Goal: Task Accomplishment & Management: Manage account settings

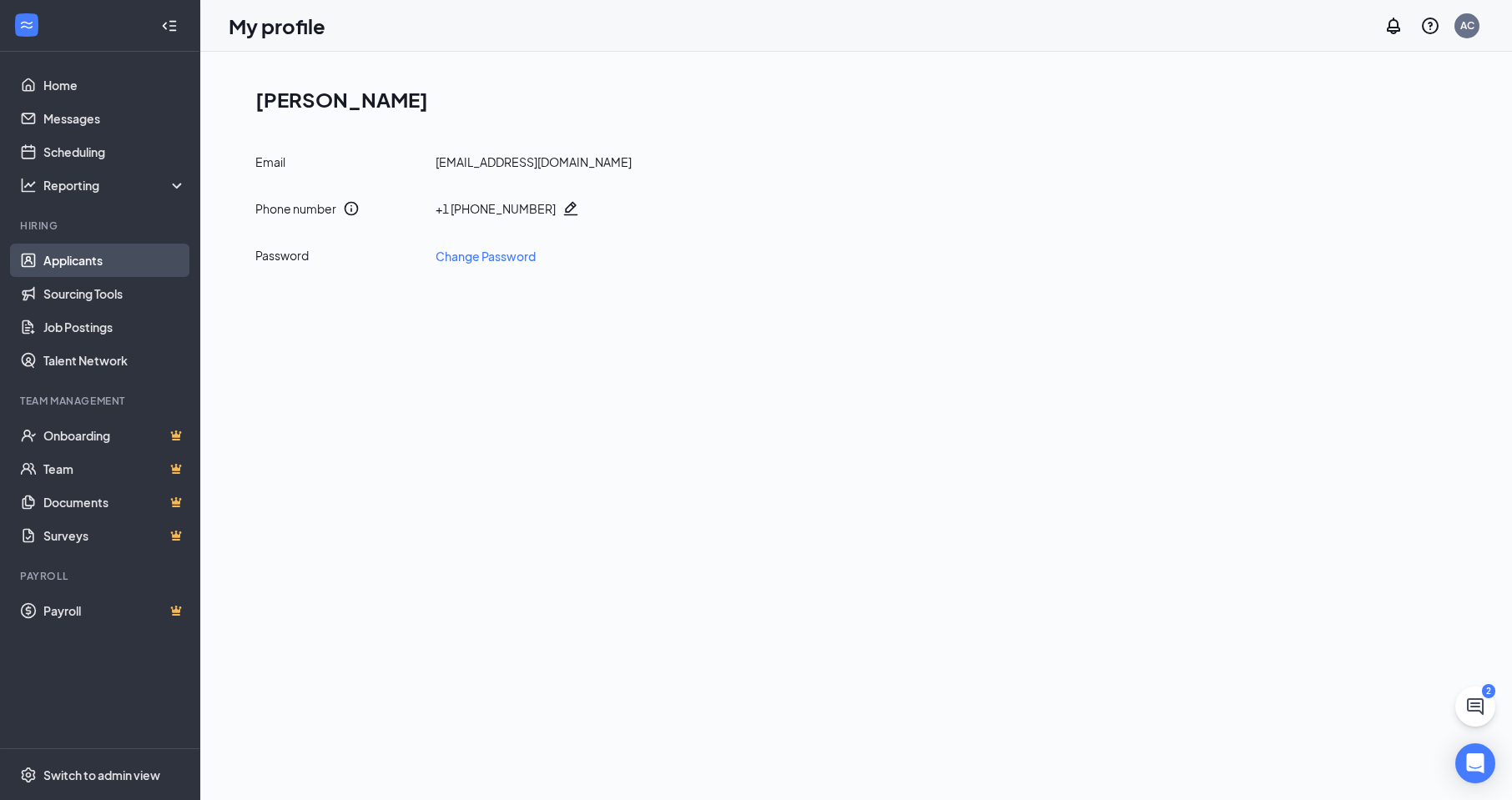
click at [58, 256] on link "Applicants" at bounding box center [115, 260] width 143 height 34
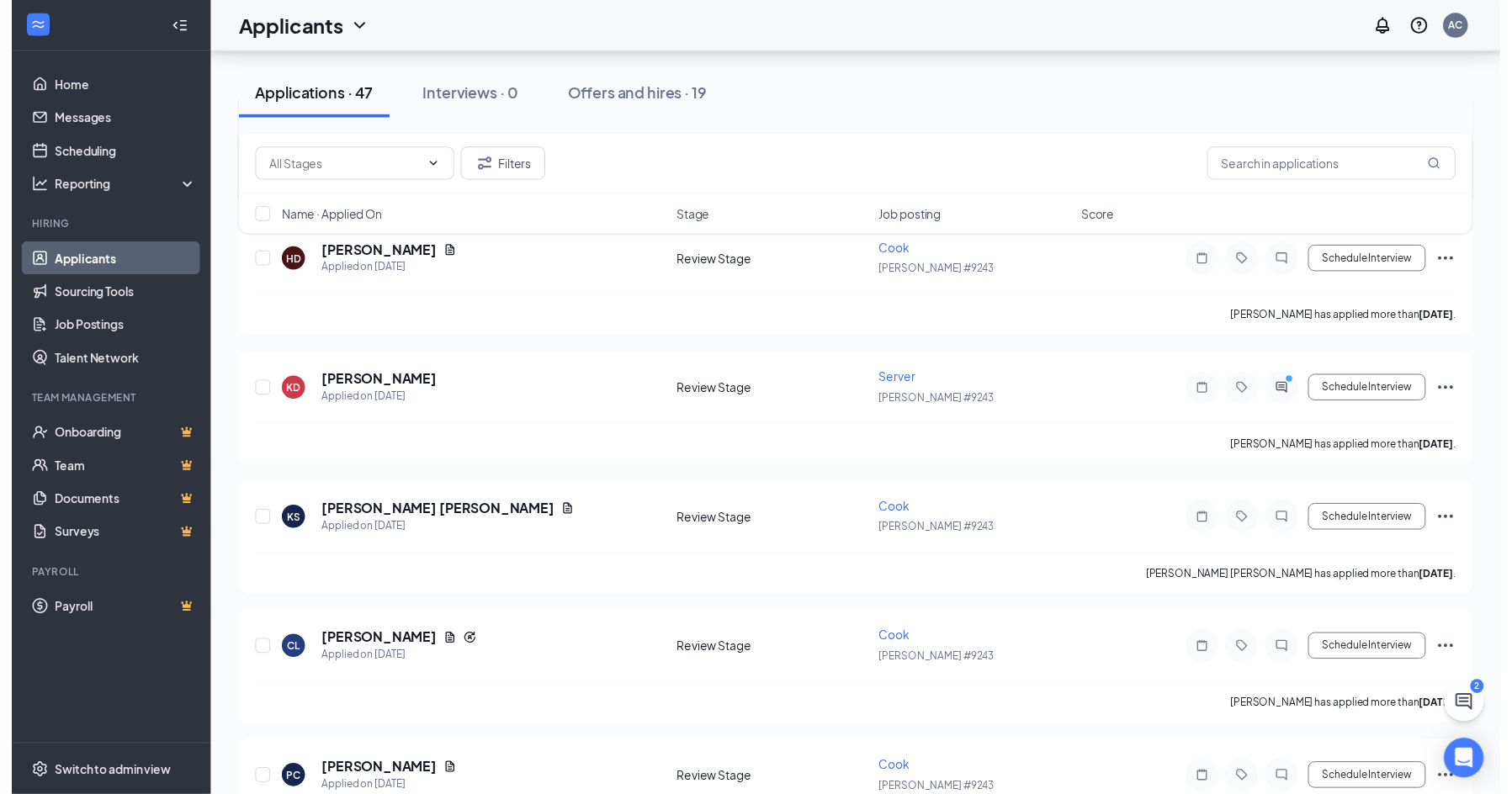
scroll to position [925, 0]
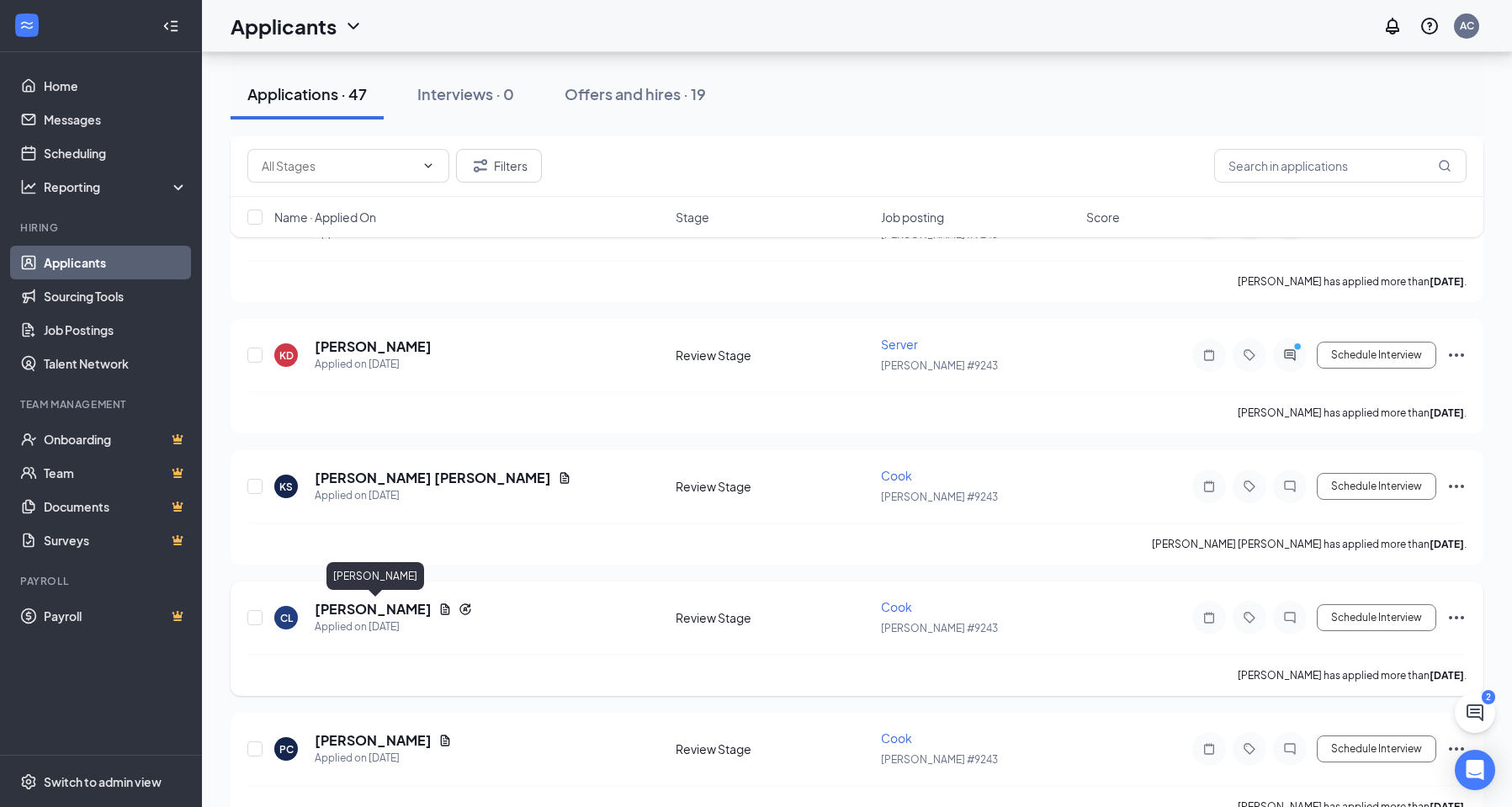
click at [420, 609] on h5 "[PERSON_NAME]" at bounding box center [373, 608] width 117 height 18
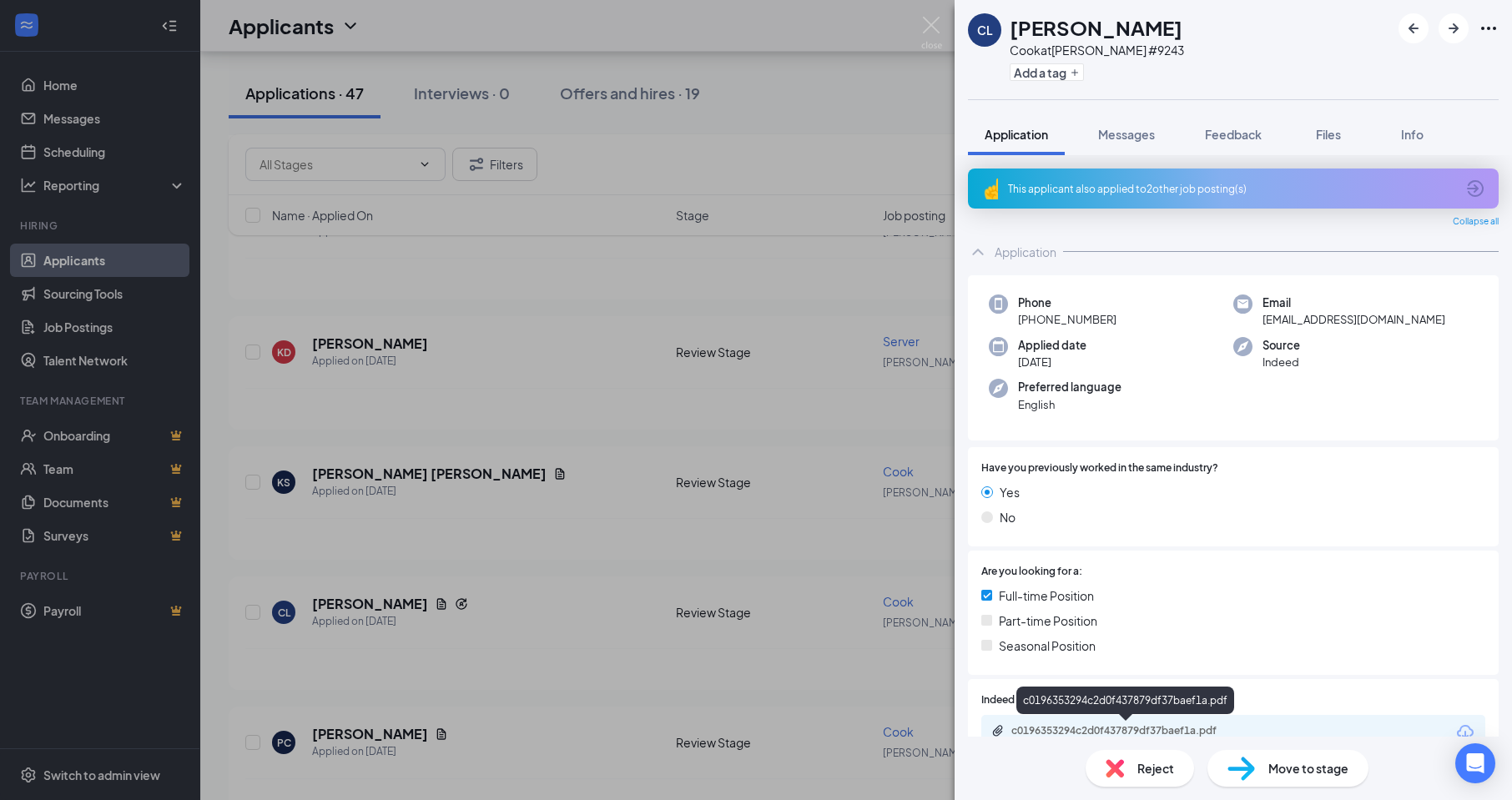
click at [1066, 727] on div "c0196353294c2d0f437879df37baef1a.pdf" at bounding box center [1128, 731] width 234 height 14
click at [936, 28] on img at bounding box center [932, 33] width 21 height 33
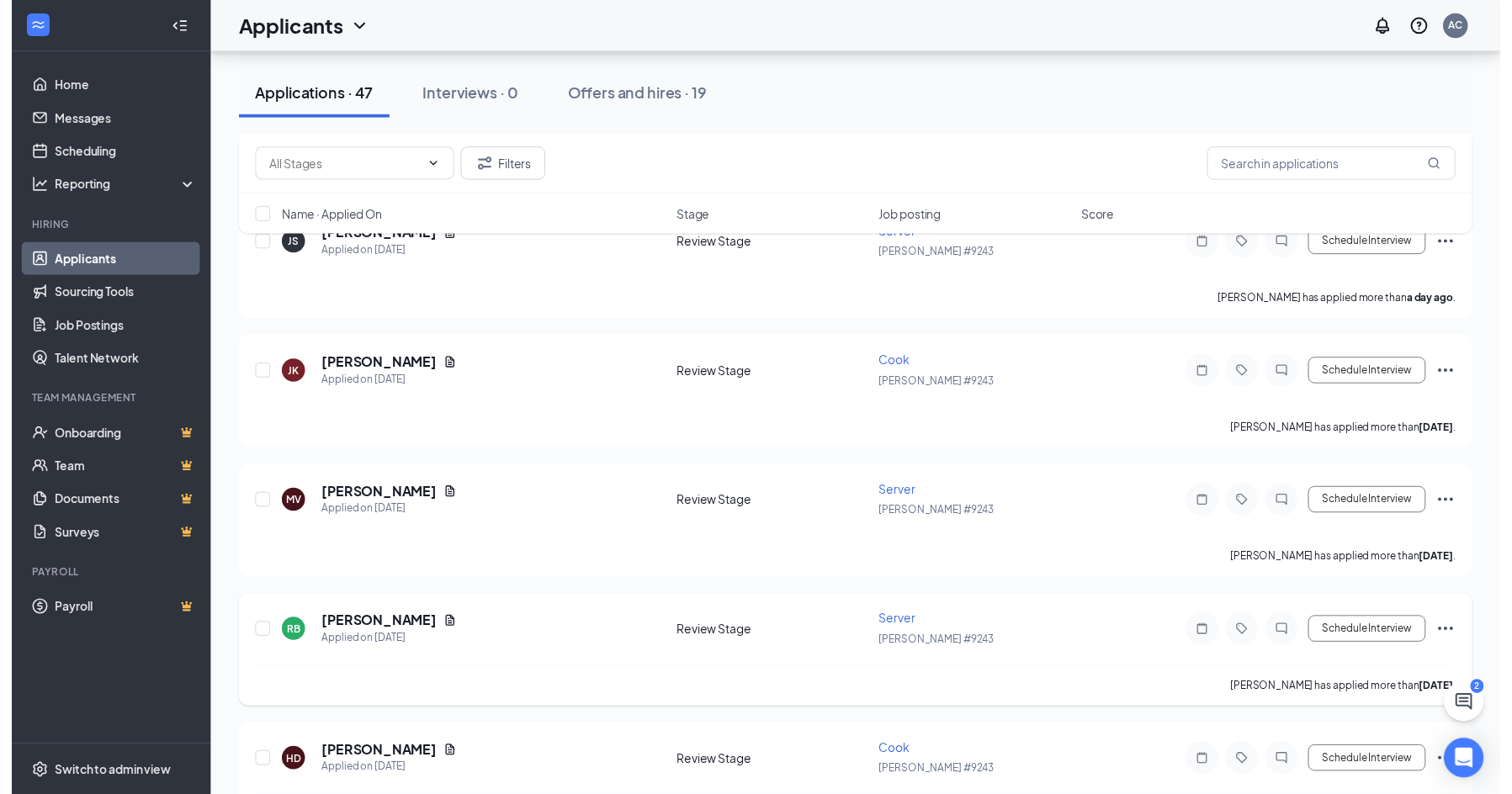
scroll to position [505, 0]
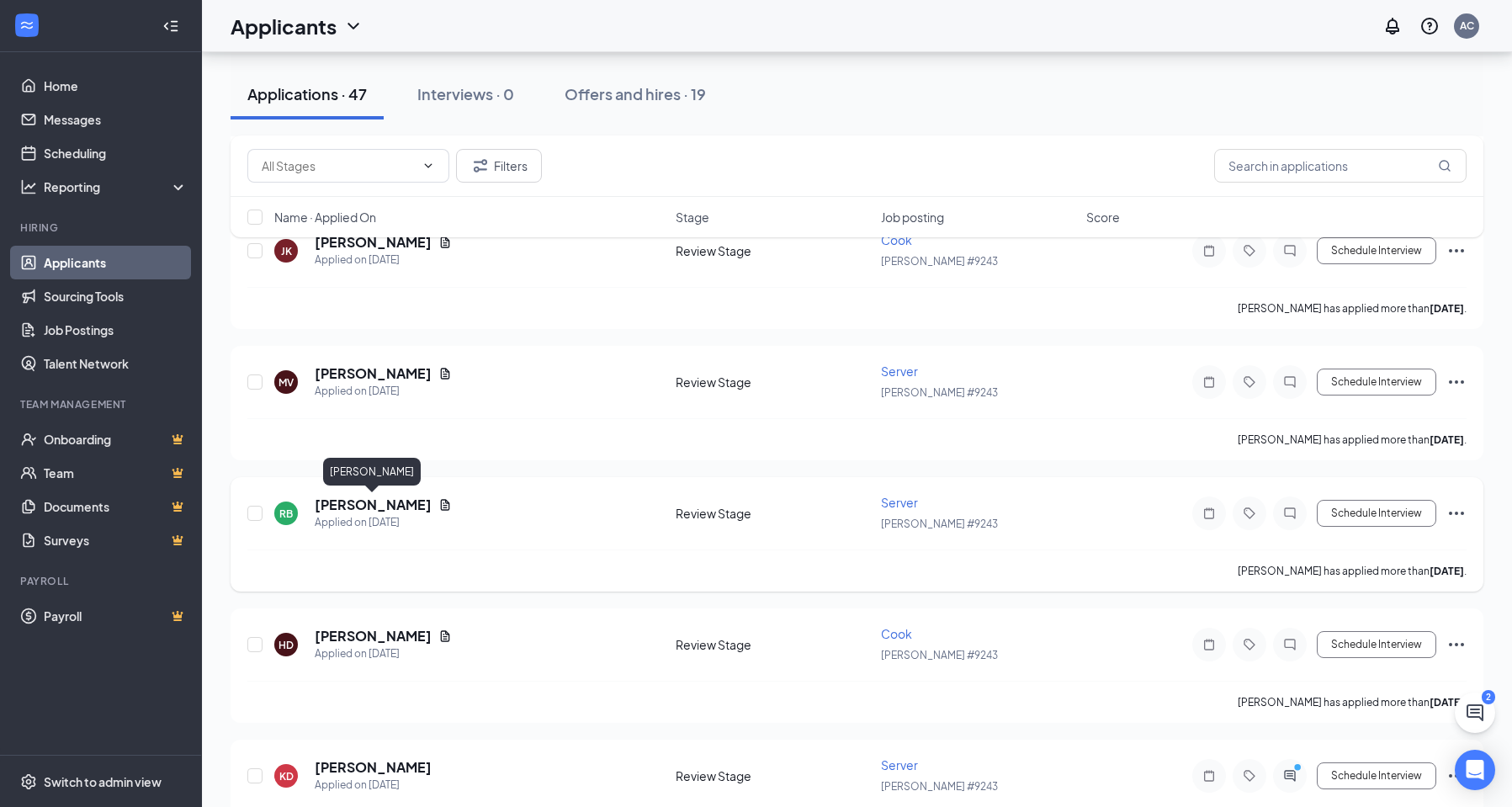
click at [395, 509] on h5 "[PERSON_NAME]" at bounding box center [373, 504] width 117 height 18
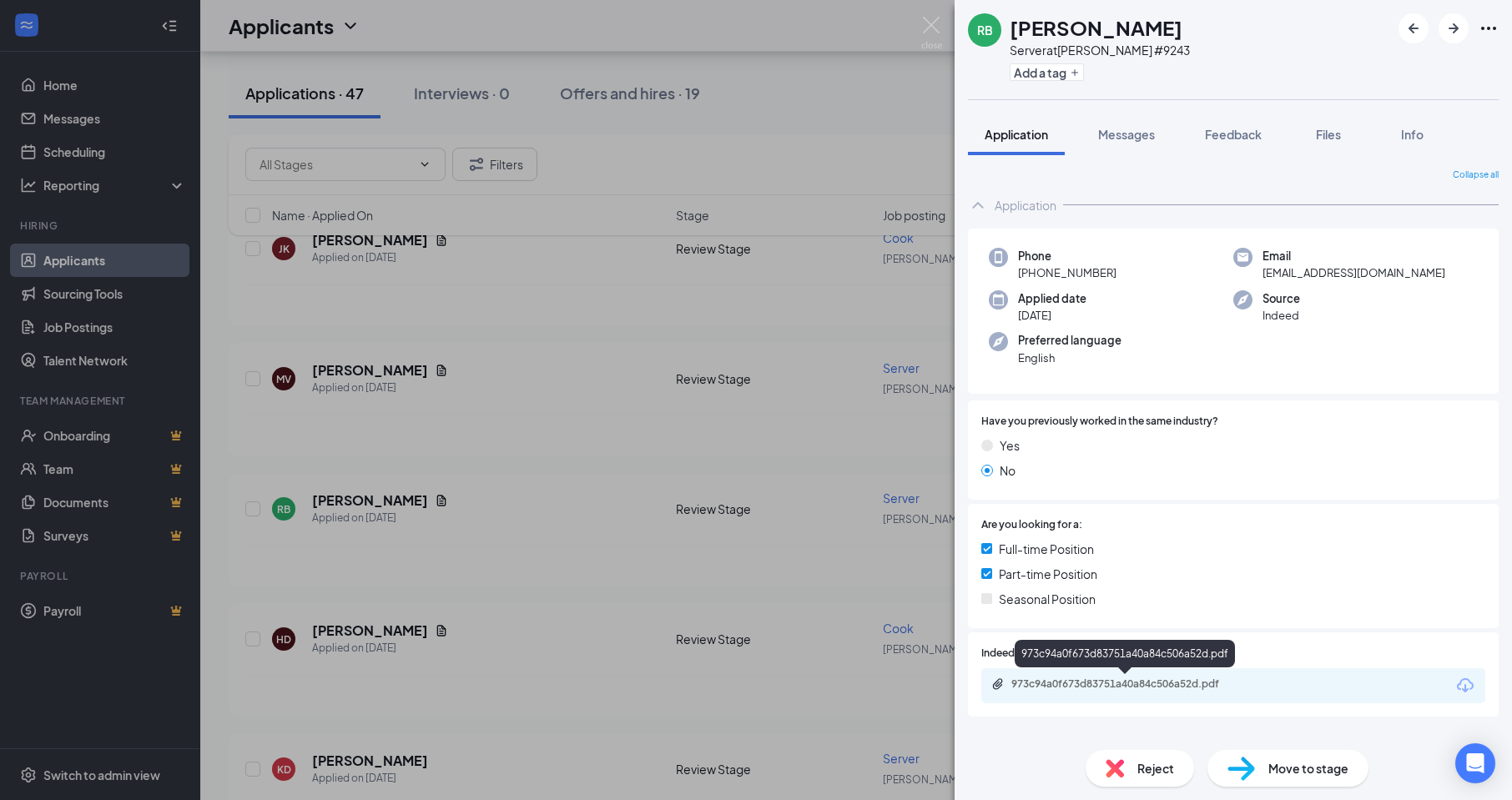
click at [1102, 681] on div "973c94a0f673d83751a40a84c506a52d.pdf" at bounding box center [1128, 684] width 234 height 14
click at [929, 22] on img at bounding box center [932, 33] width 21 height 33
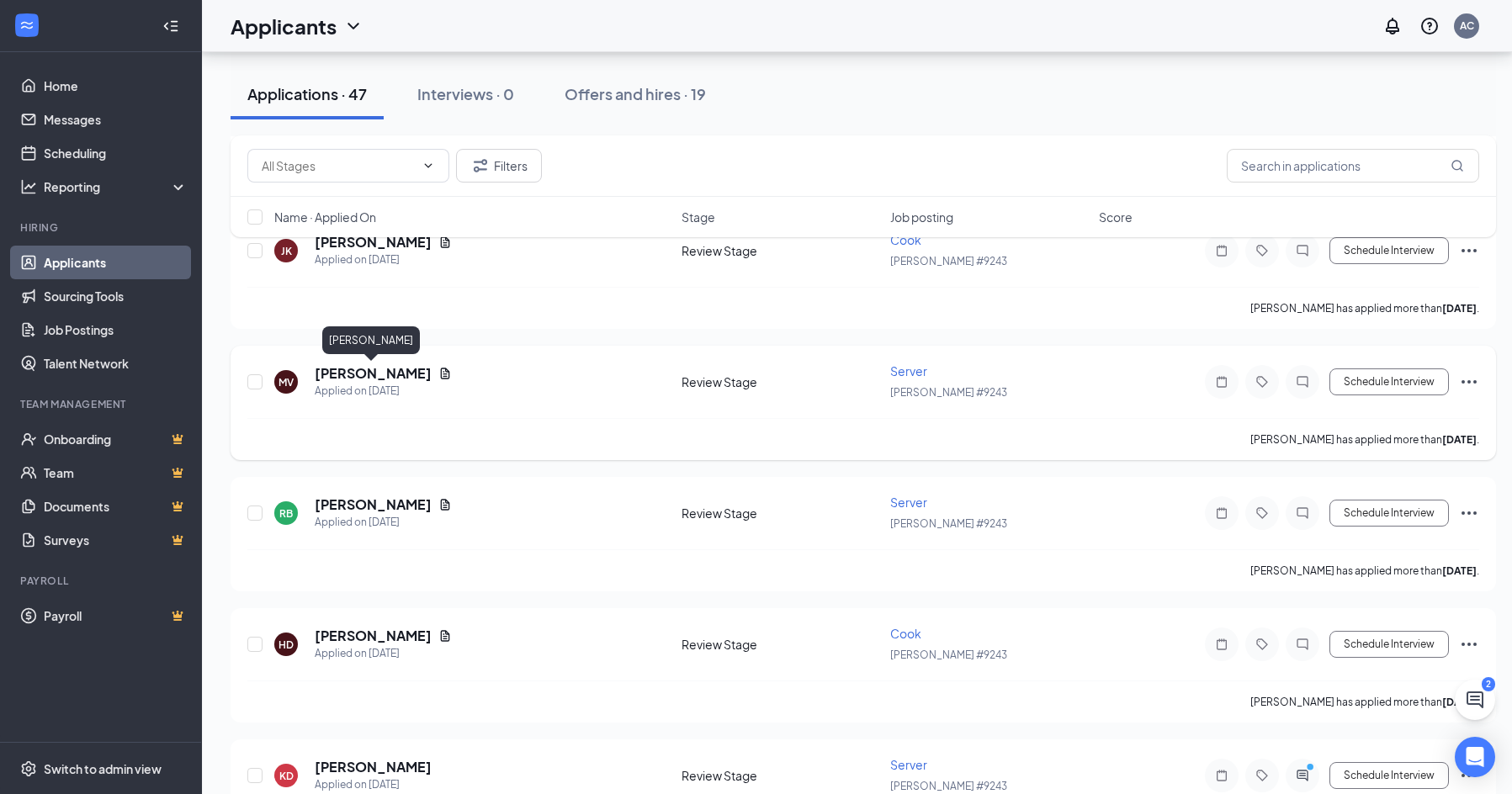
click at [350, 377] on h5 "[PERSON_NAME]" at bounding box center [373, 373] width 117 height 18
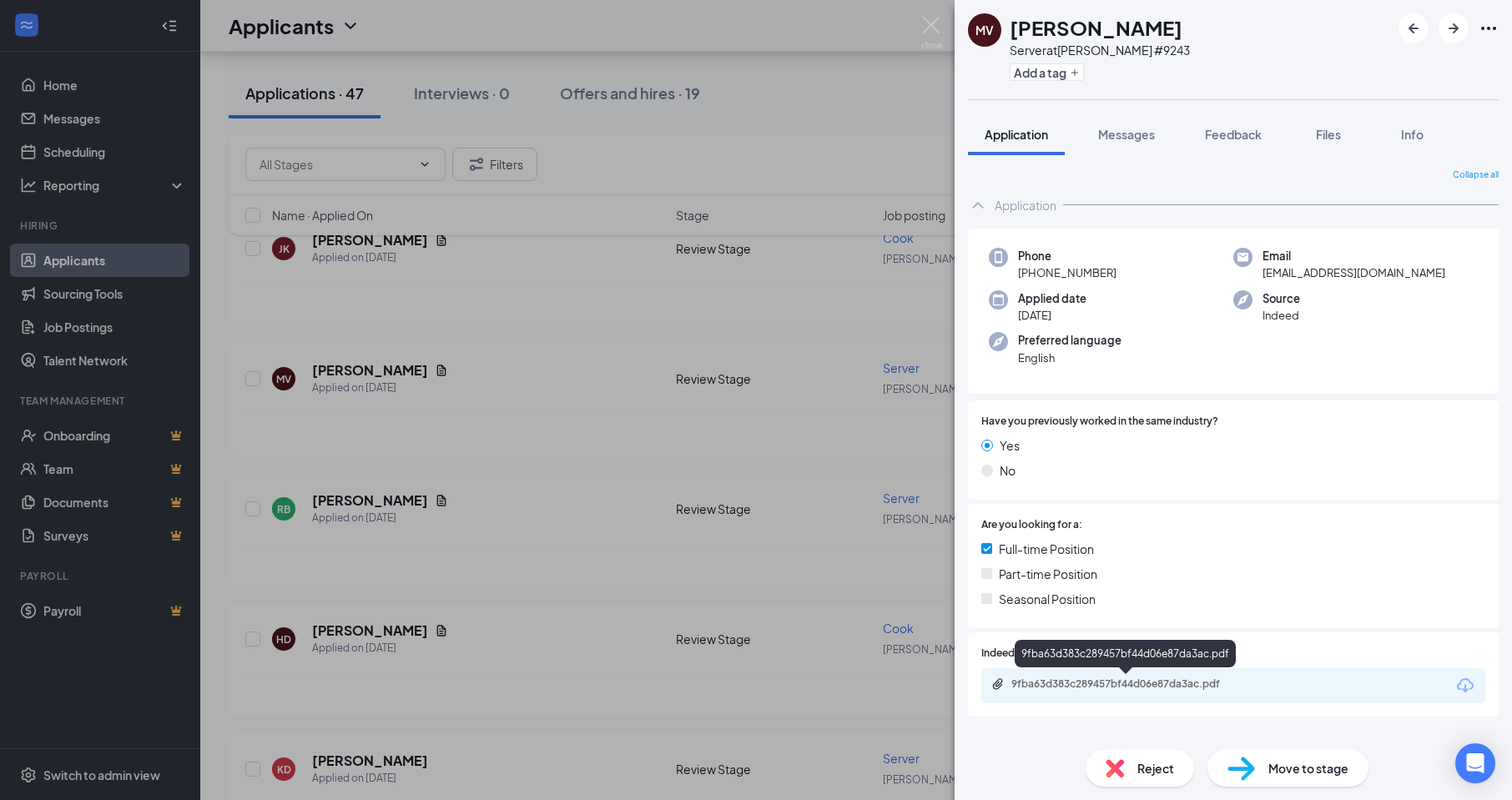
click at [1078, 684] on div "9fba63d383c289457bf44d06e87da3ac.pdf" at bounding box center [1128, 684] width 234 height 14
click at [918, 34] on div "MV [PERSON_NAME] Server at [PERSON_NAME] #9243 Add a tag Application Messages F…" at bounding box center [756, 400] width 1512 height 800
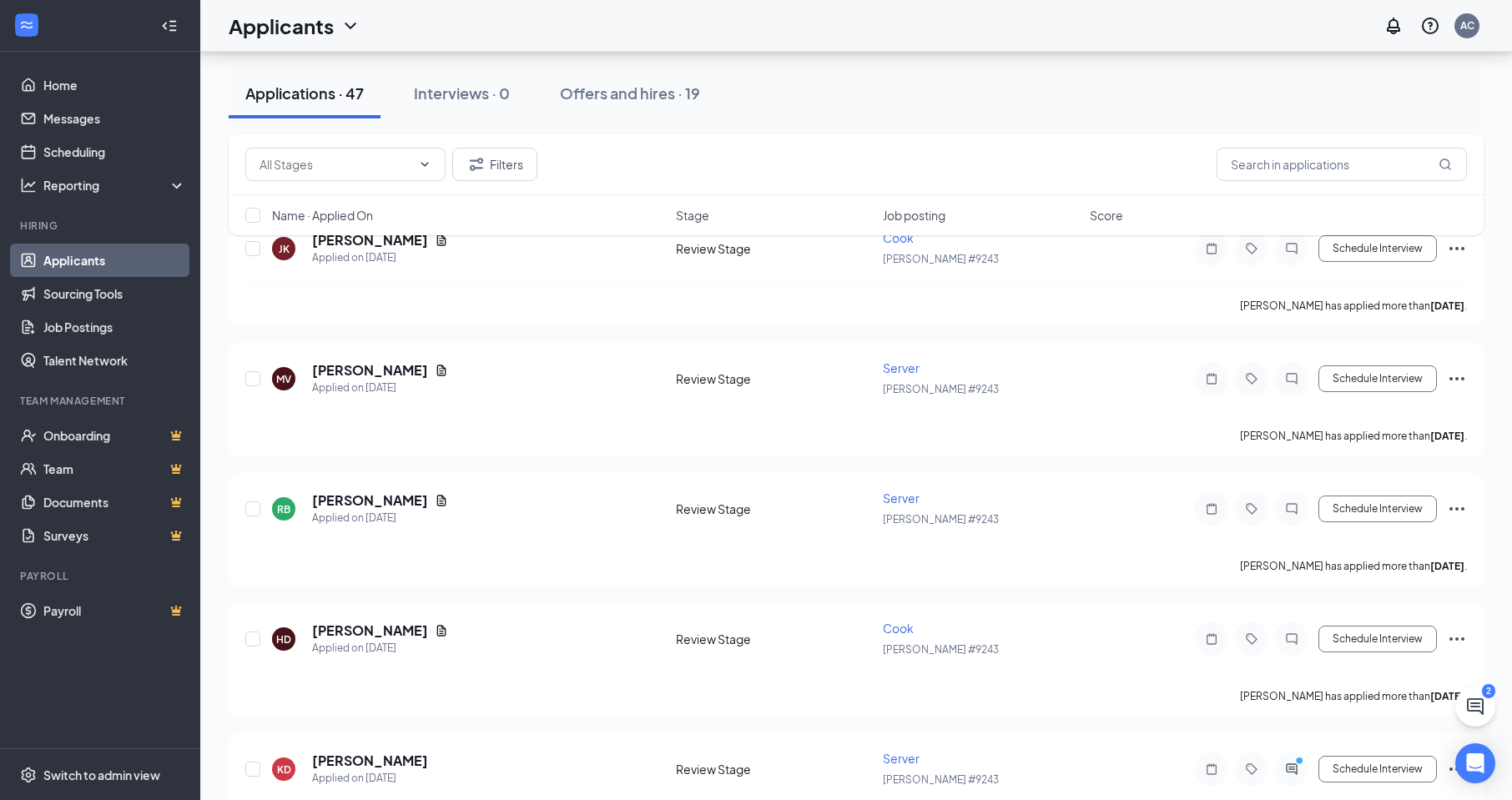
click at [926, 31] on div "Applicants AC" at bounding box center [855, 26] width 1312 height 52
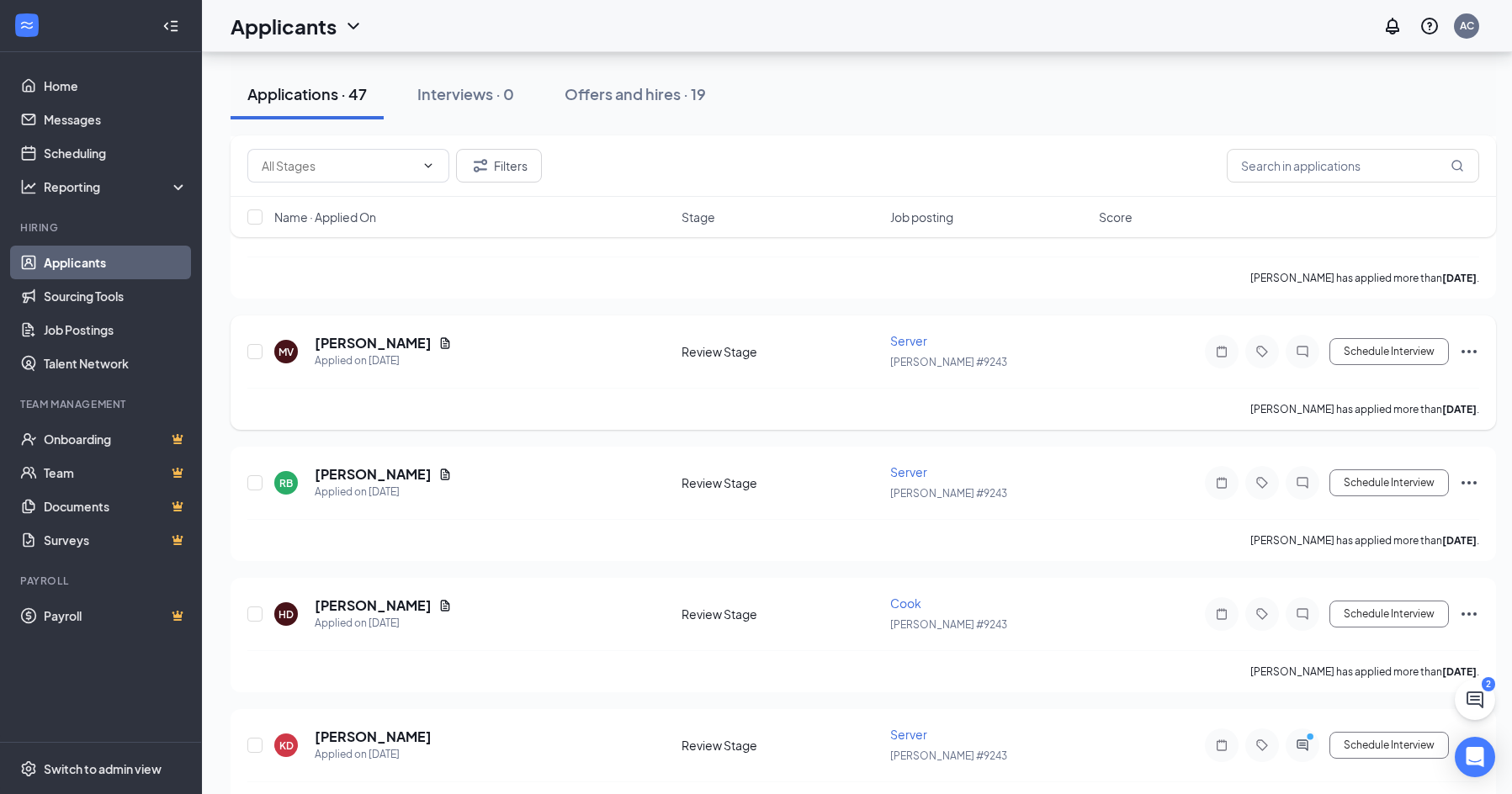
scroll to position [505, 0]
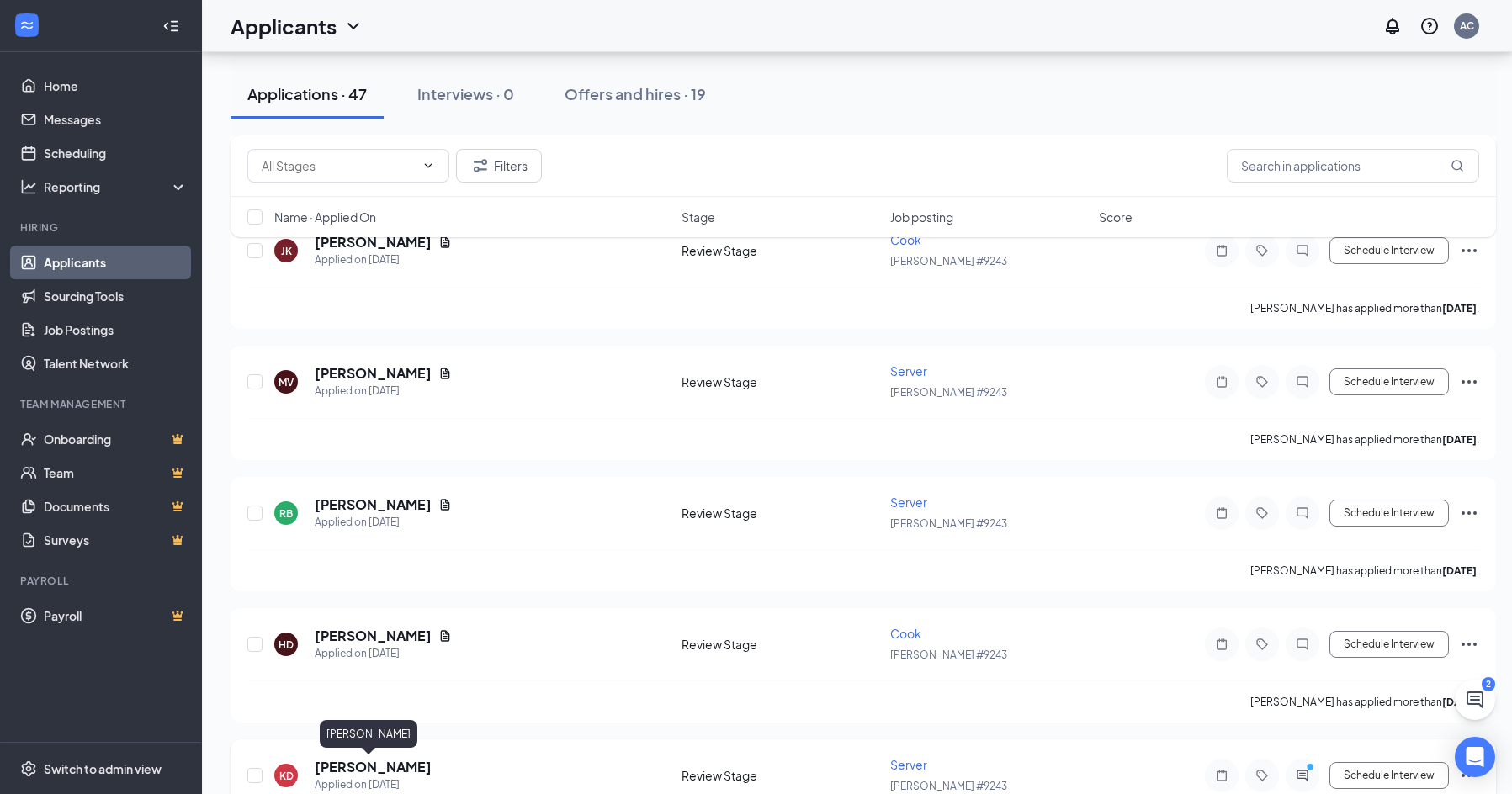
click at [366, 765] on h5 "[PERSON_NAME]" at bounding box center [373, 767] width 117 height 18
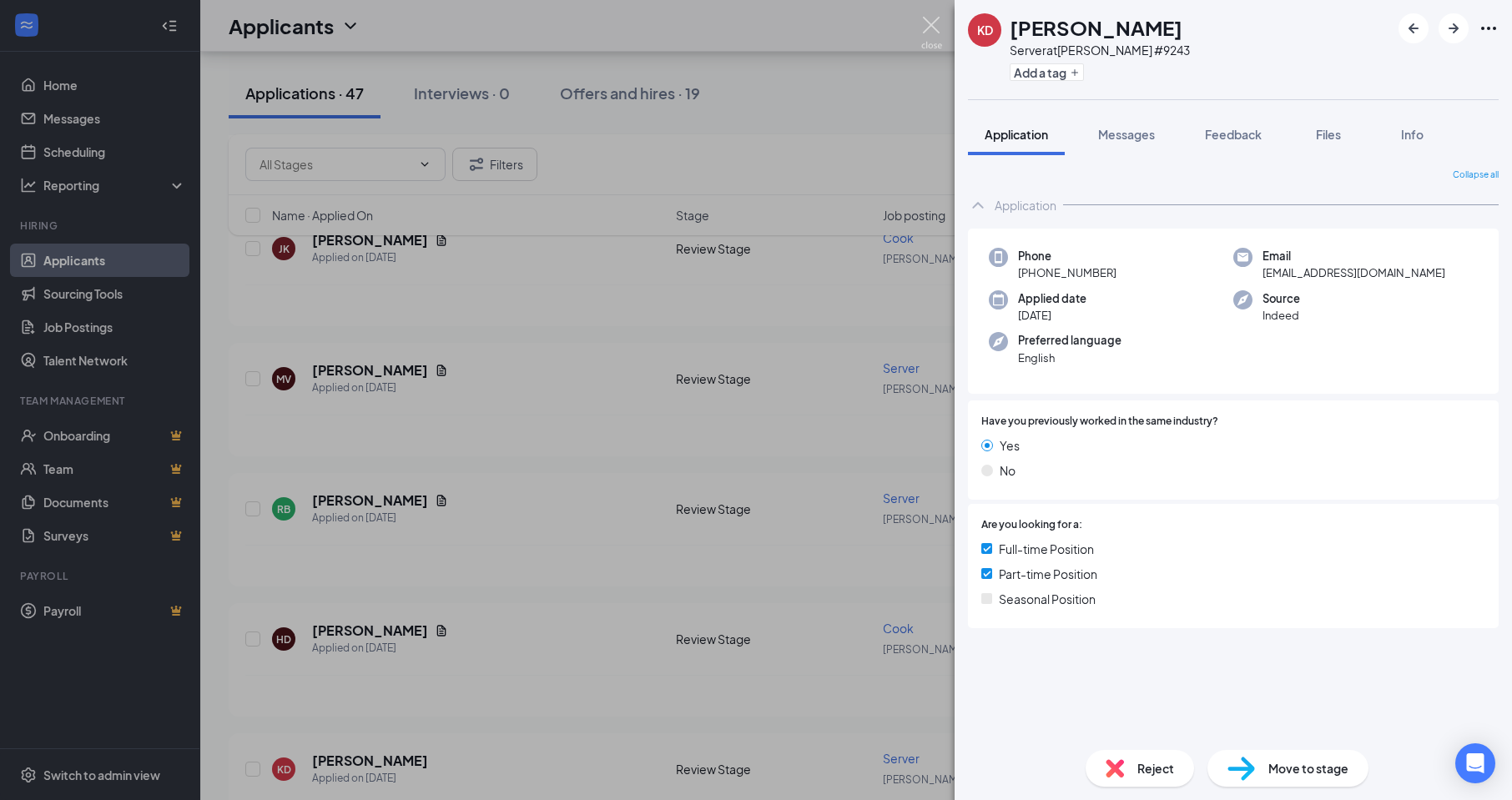
click at [936, 40] on img at bounding box center [932, 33] width 21 height 33
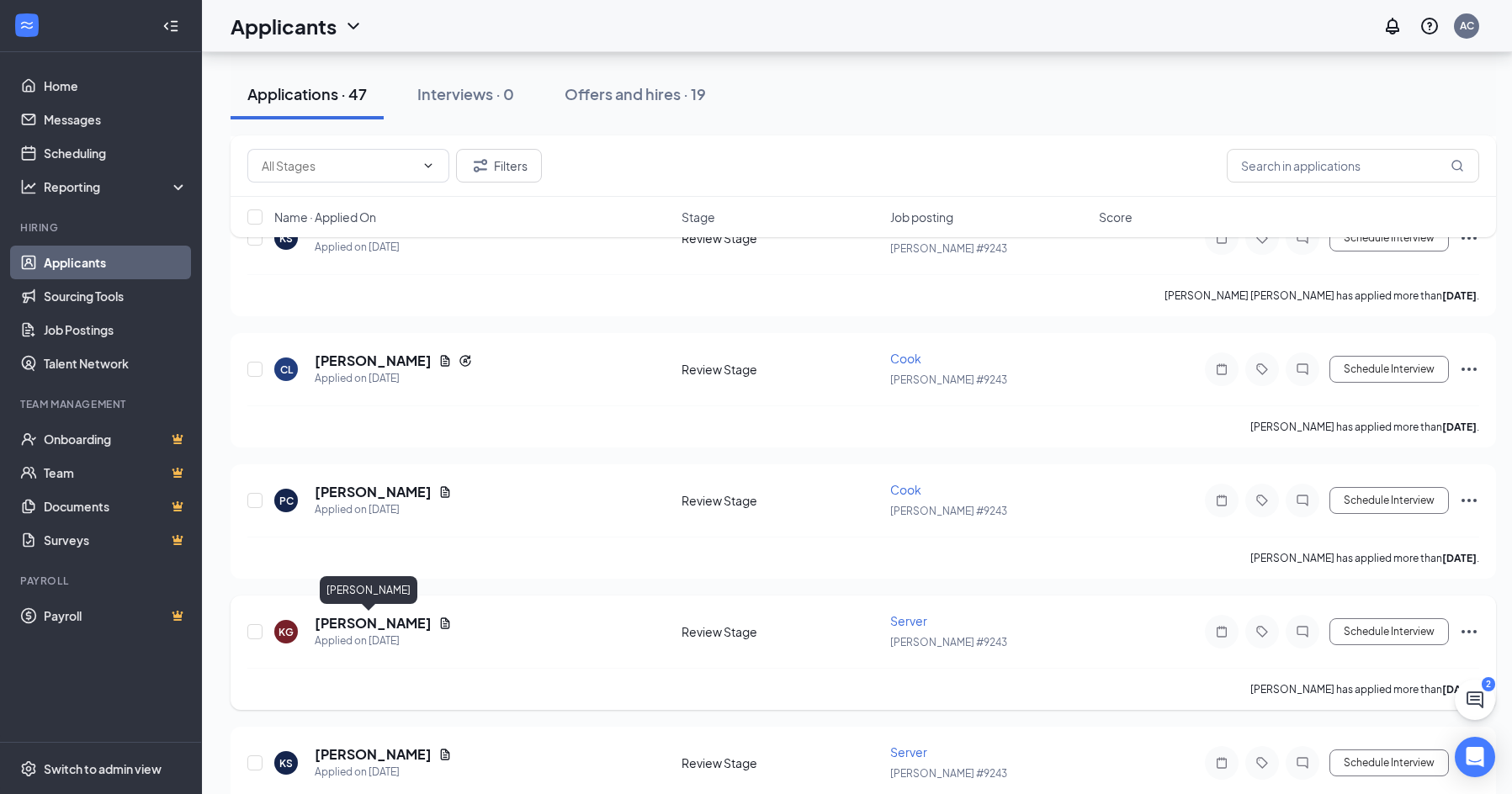
scroll to position [1177, 0]
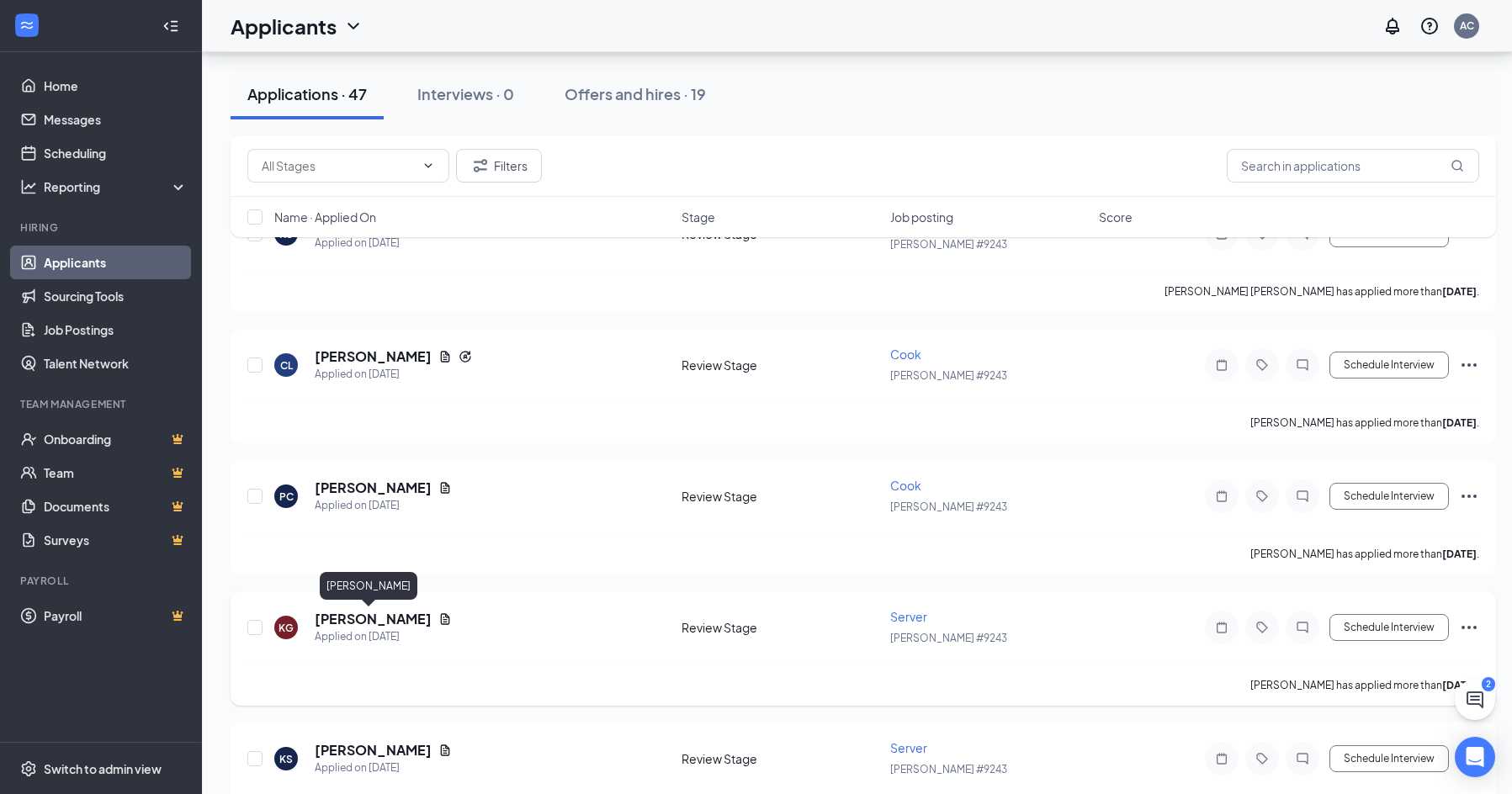
click at [362, 620] on h5 "[PERSON_NAME]" at bounding box center [373, 619] width 117 height 18
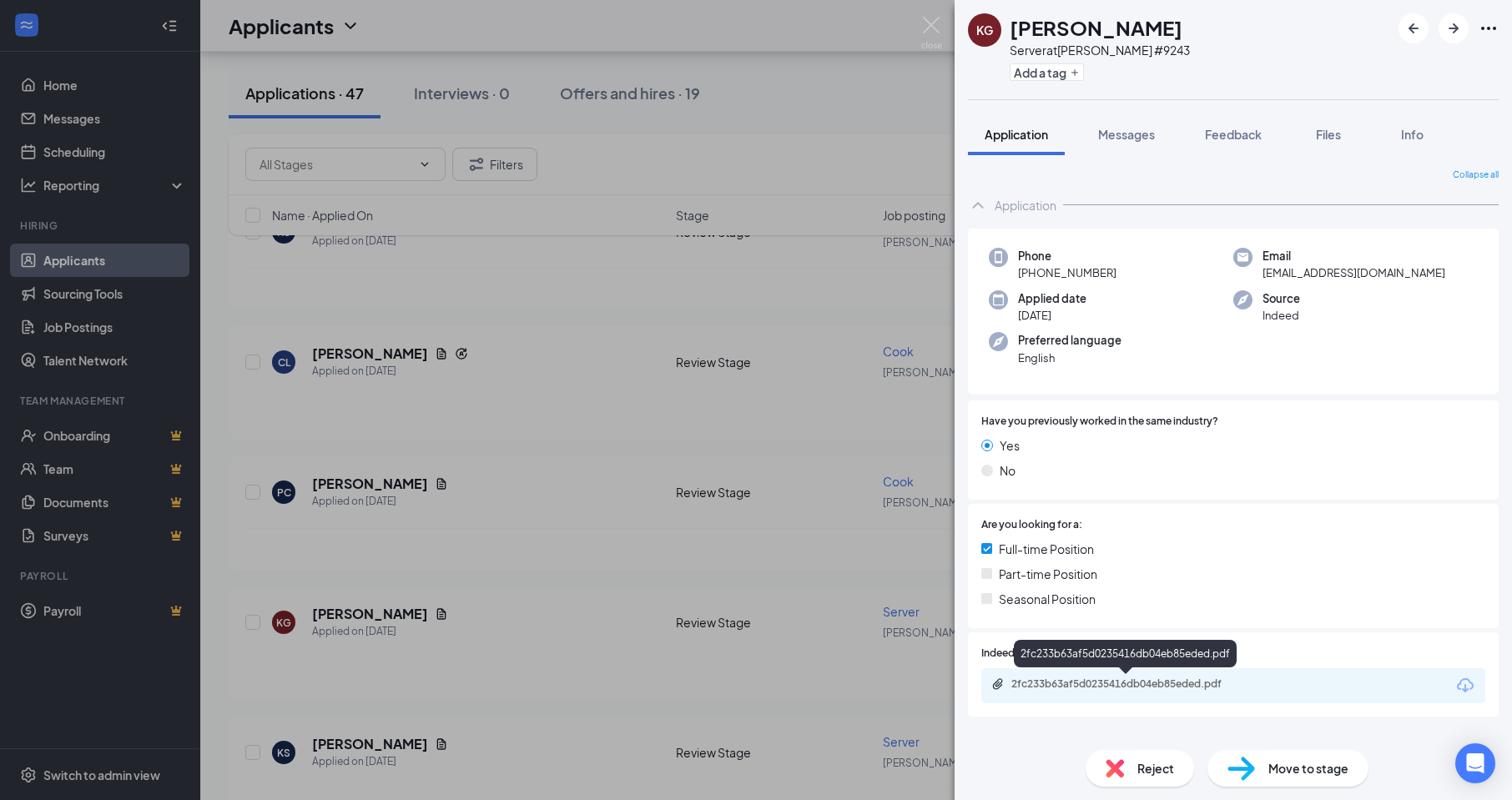
click at [1086, 685] on div "2fc233b63af5d0235416db04eb85eded.pdf" at bounding box center [1128, 684] width 234 height 14
click at [927, 34] on img at bounding box center [932, 33] width 21 height 33
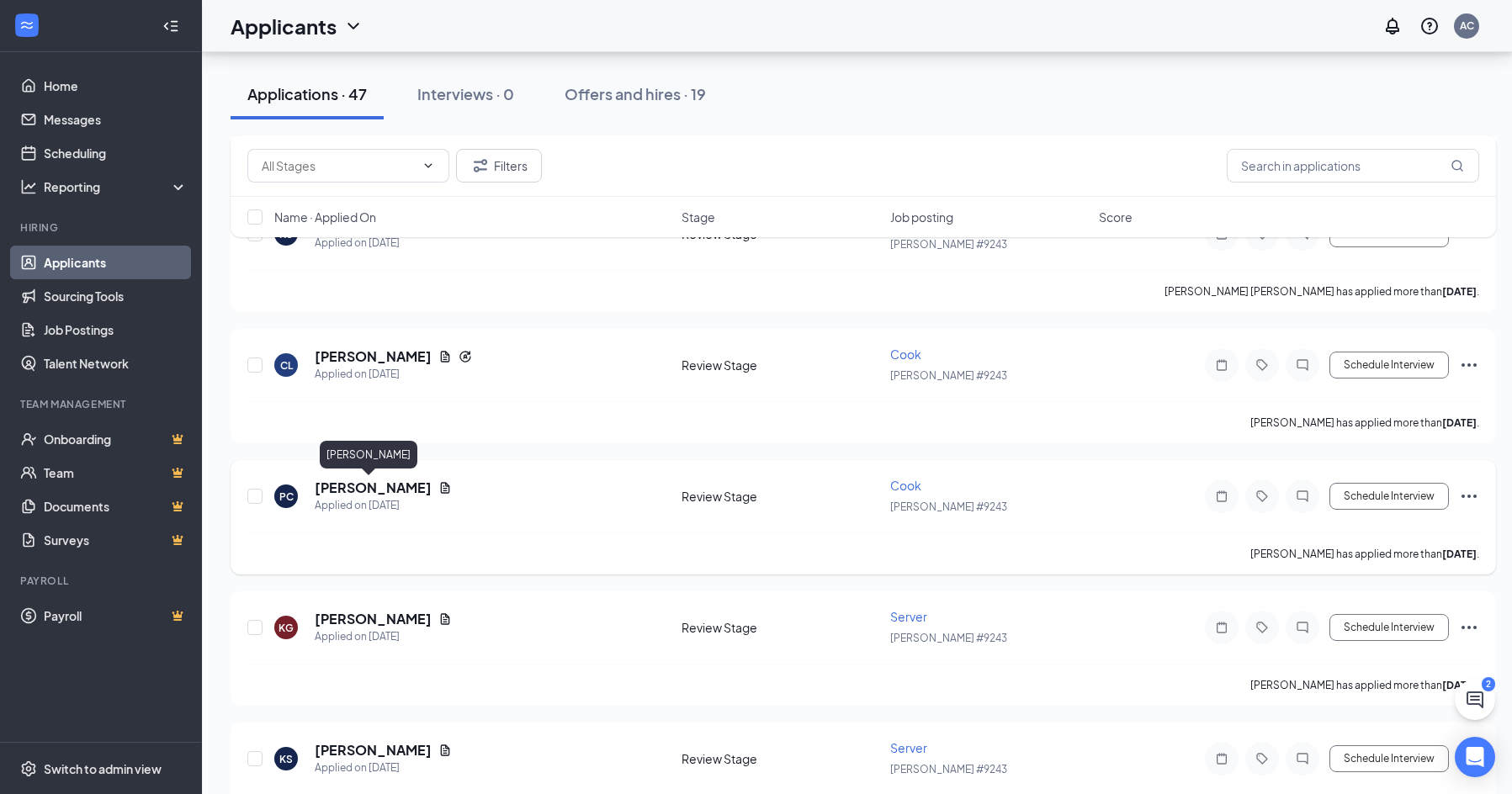
click at [390, 486] on h5 "[PERSON_NAME]" at bounding box center [373, 487] width 117 height 18
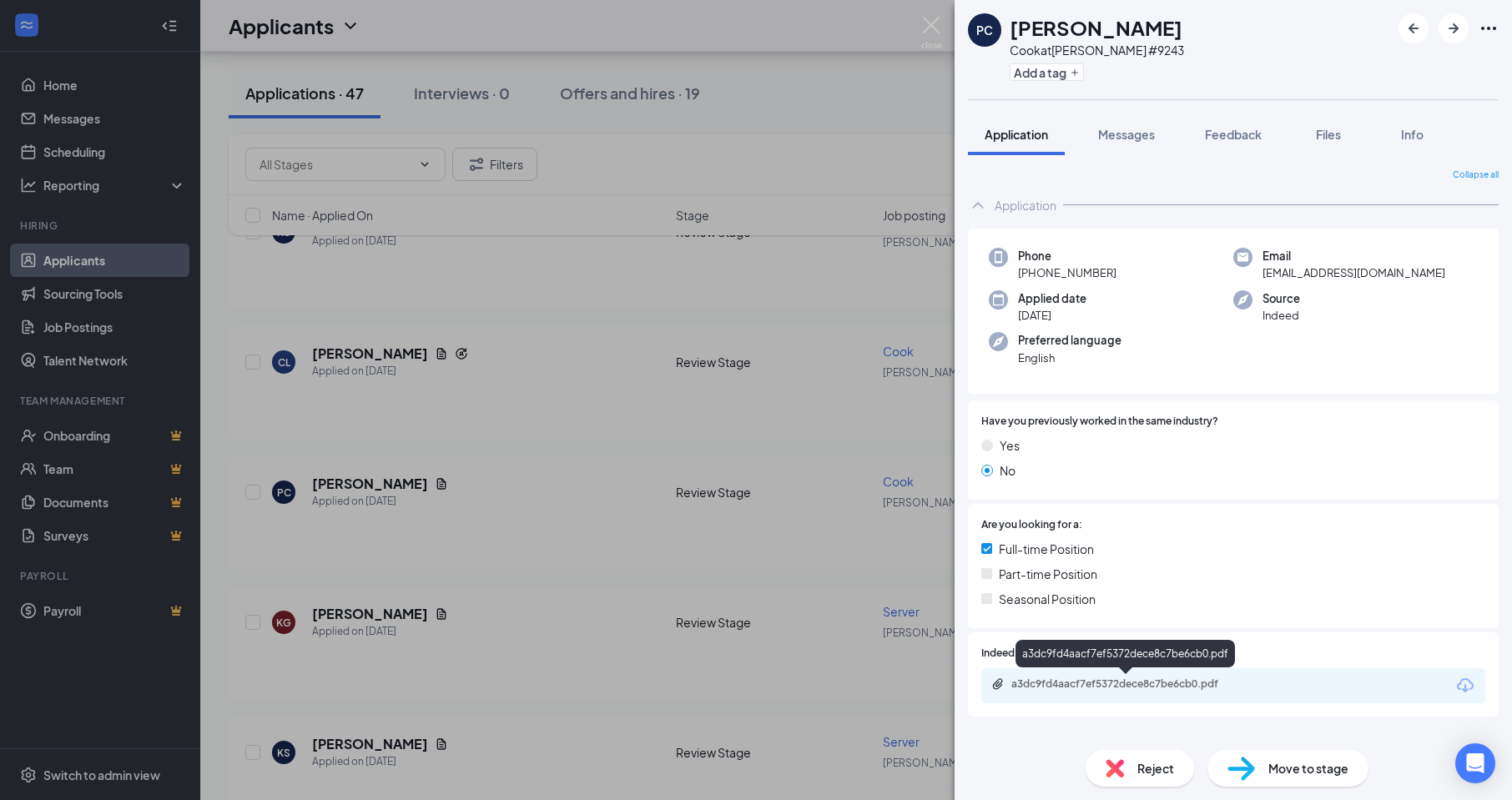
click at [1078, 685] on div "a3dc9fd4aacf7ef5372dece8c7be6cb0.pdf" at bounding box center [1128, 684] width 234 height 14
click at [938, 41] on img at bounding box center [932, 33] width 21 height 33
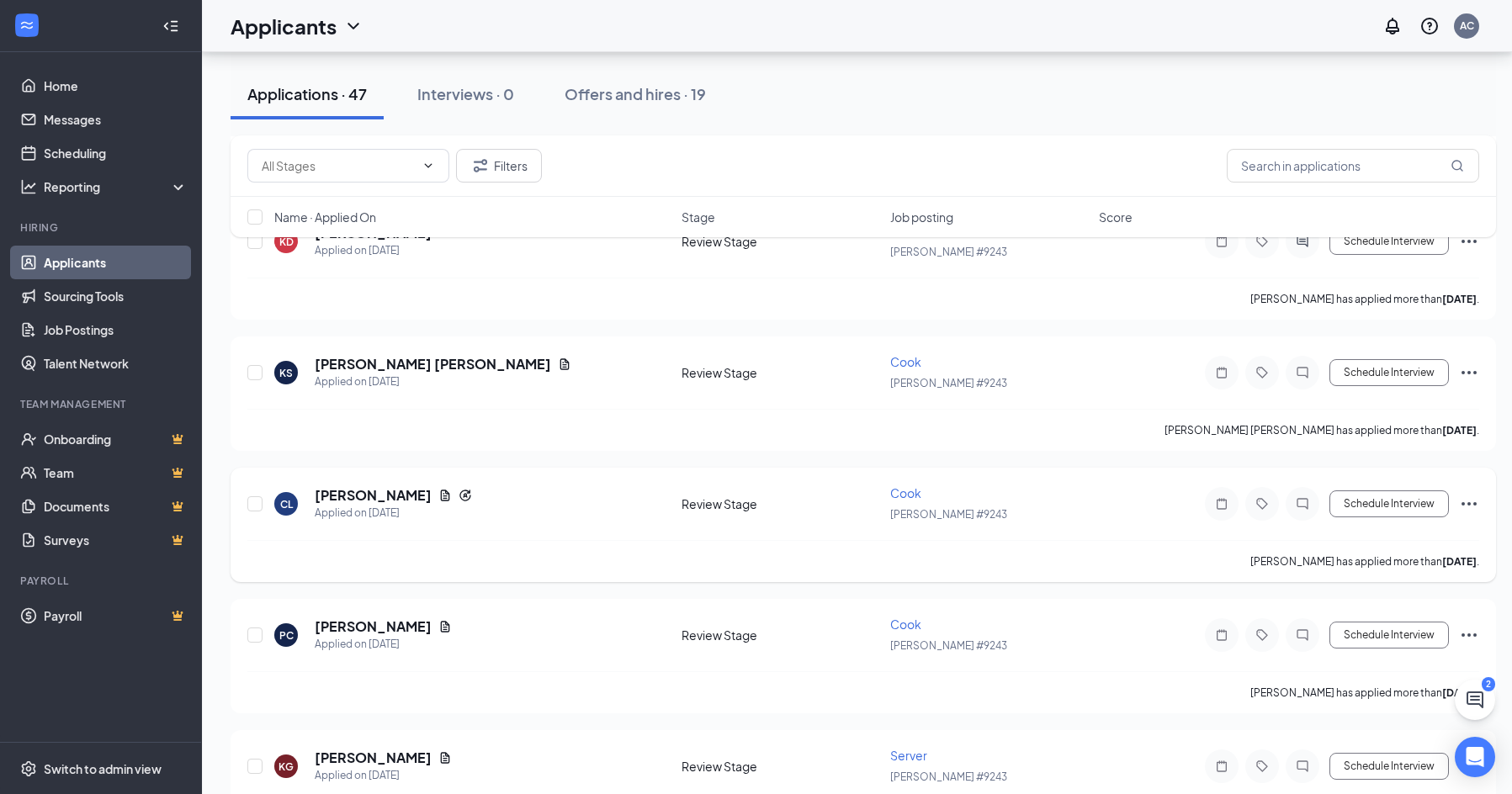
scroll to position [1009, 0]
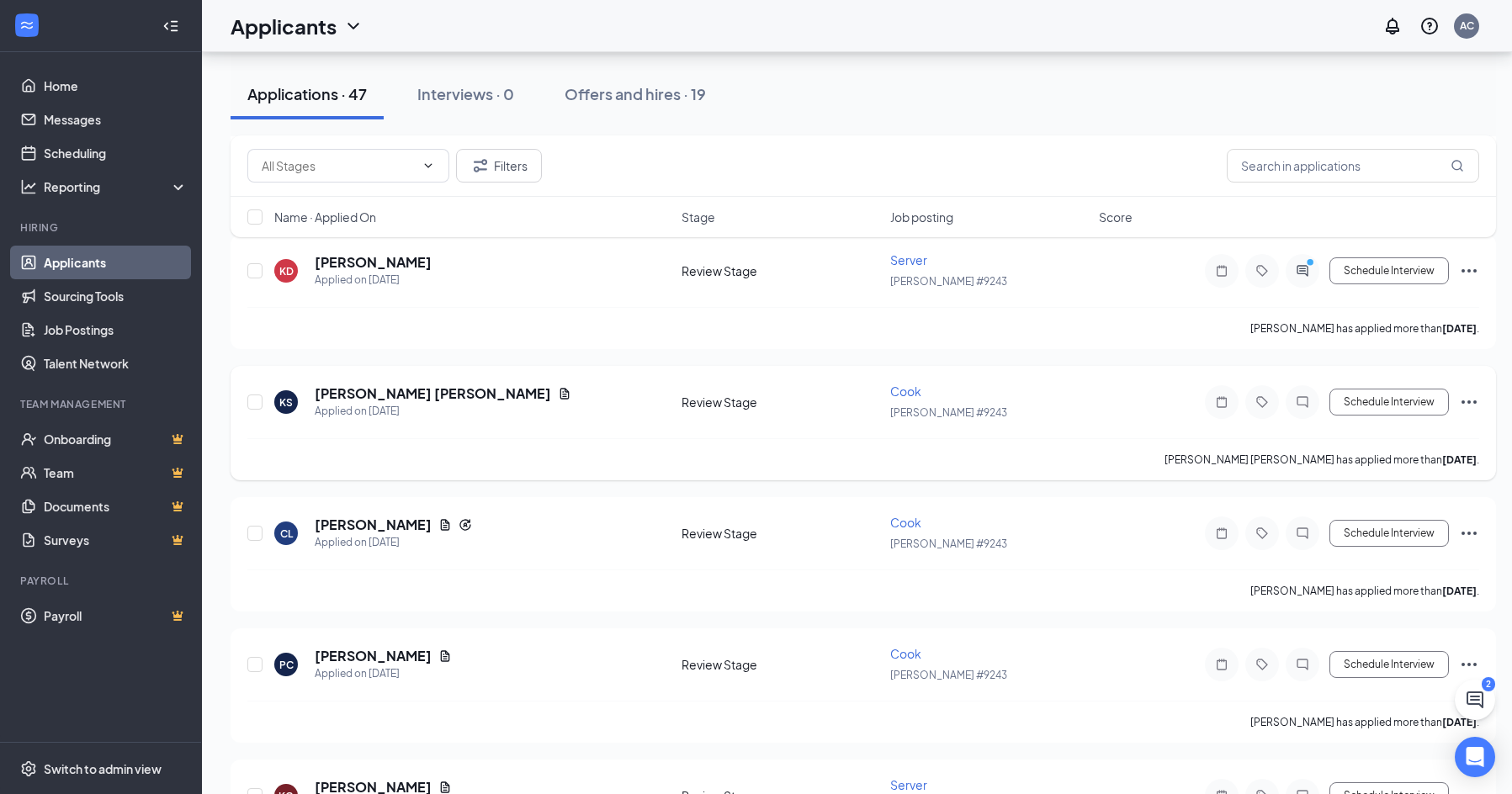
click at [908, 389] on span "Cook" at bounding box center [905, 391] width 31 height 16
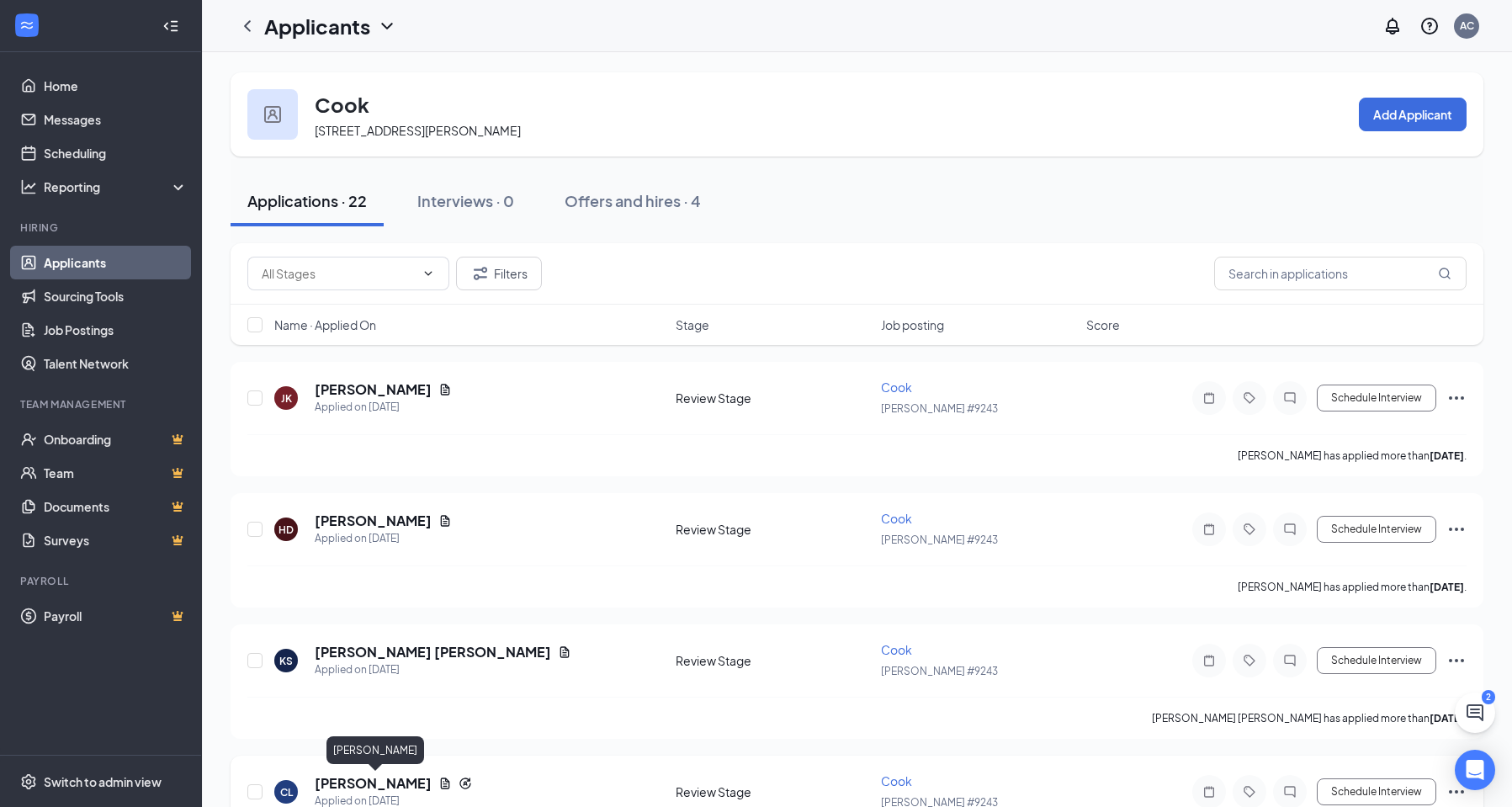
click at [387, 784] on h5 "[PERSON_NAME]" at bounding box center [373, 783] width 117 height 18
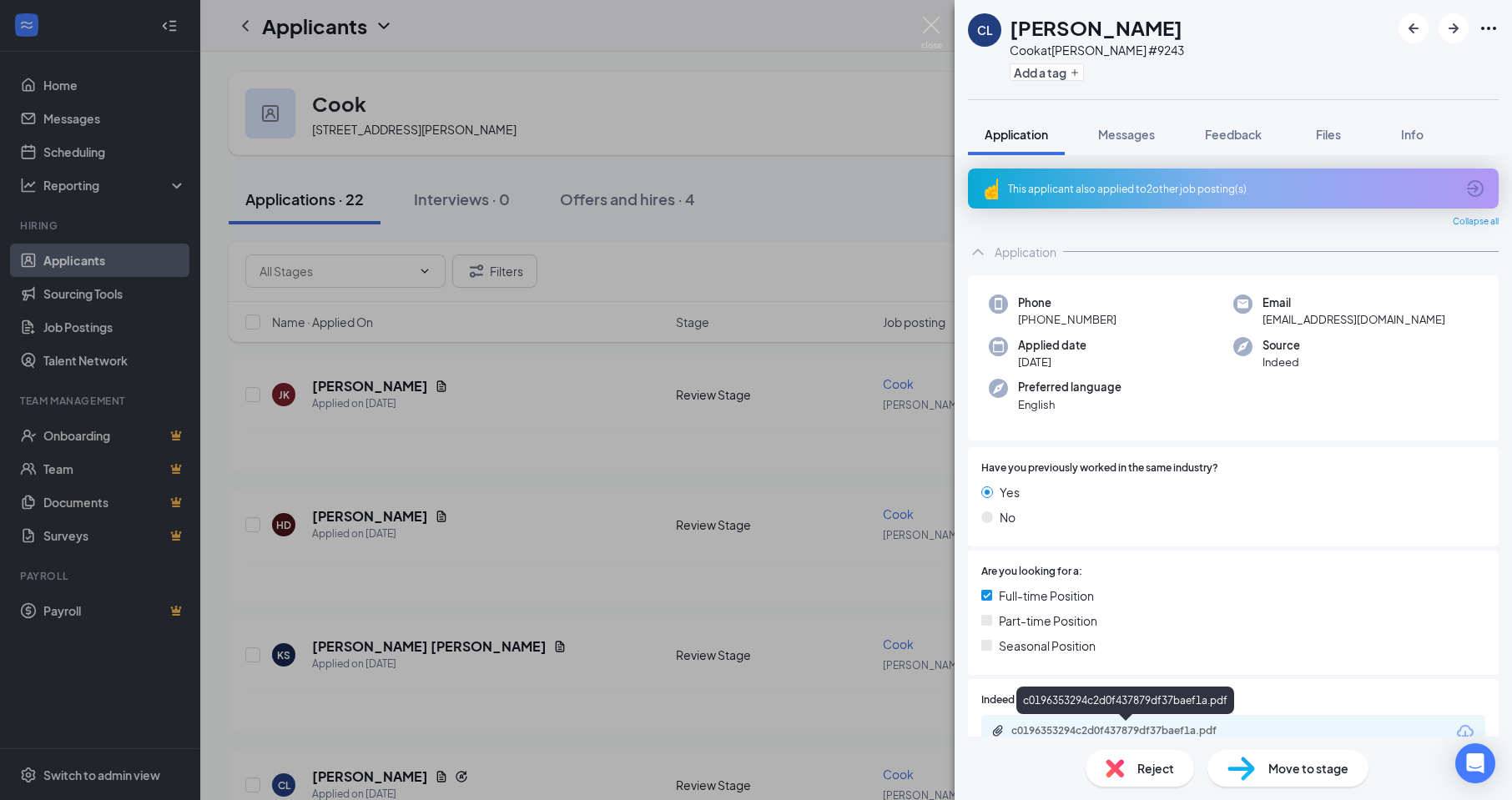
click at [1055, 725] on div "c0196353294c2d0f437879df37baef1a.pdf" at bounding box center [1128, 731] width 234 height 14
click at [932, 36] on img at bounding box center [932, 33] width 21 height 33
